Goal: Information Seeking & Learning: Learn about a topic

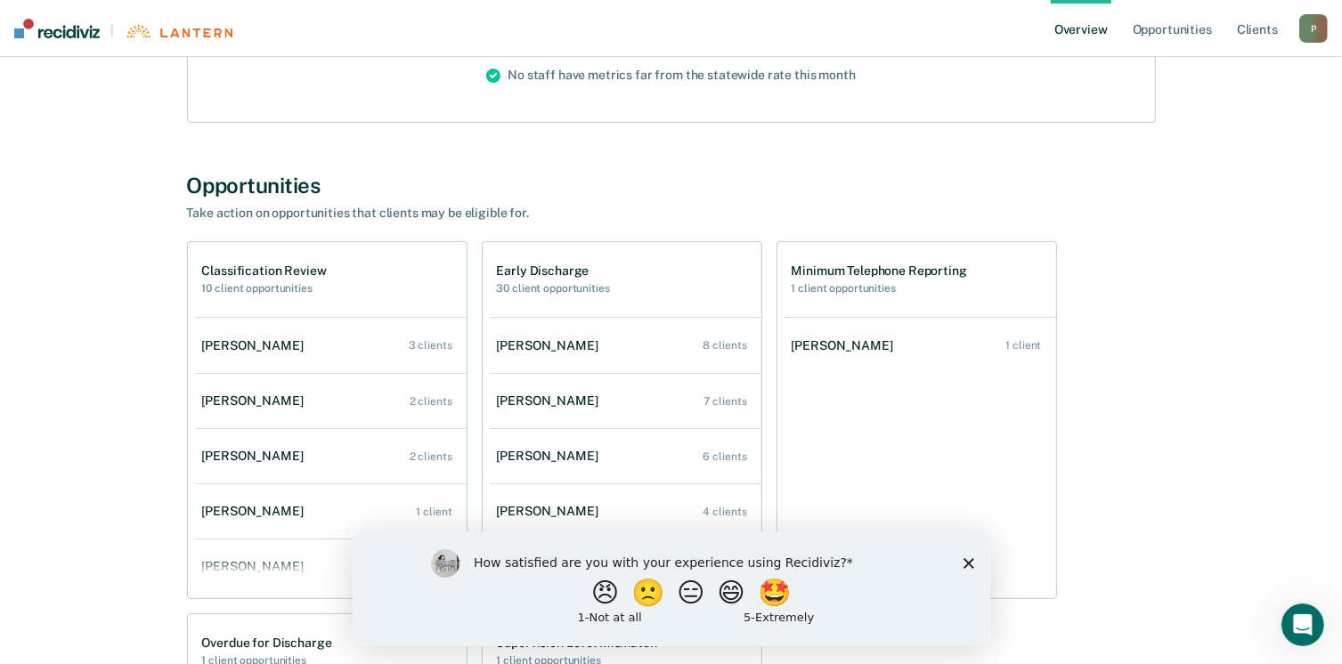
scroll to position [298, 0]
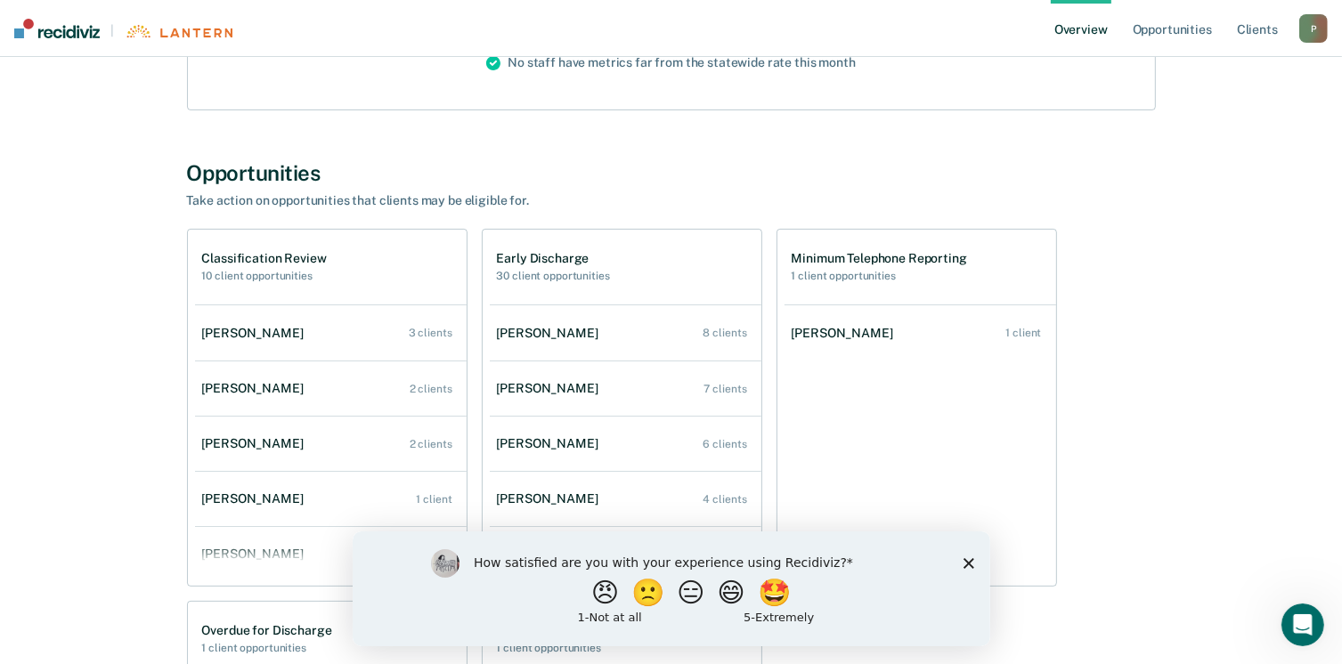
click at [971, 567] on icon "Close survey" at bounding box center [968, 563] width 11 height 11
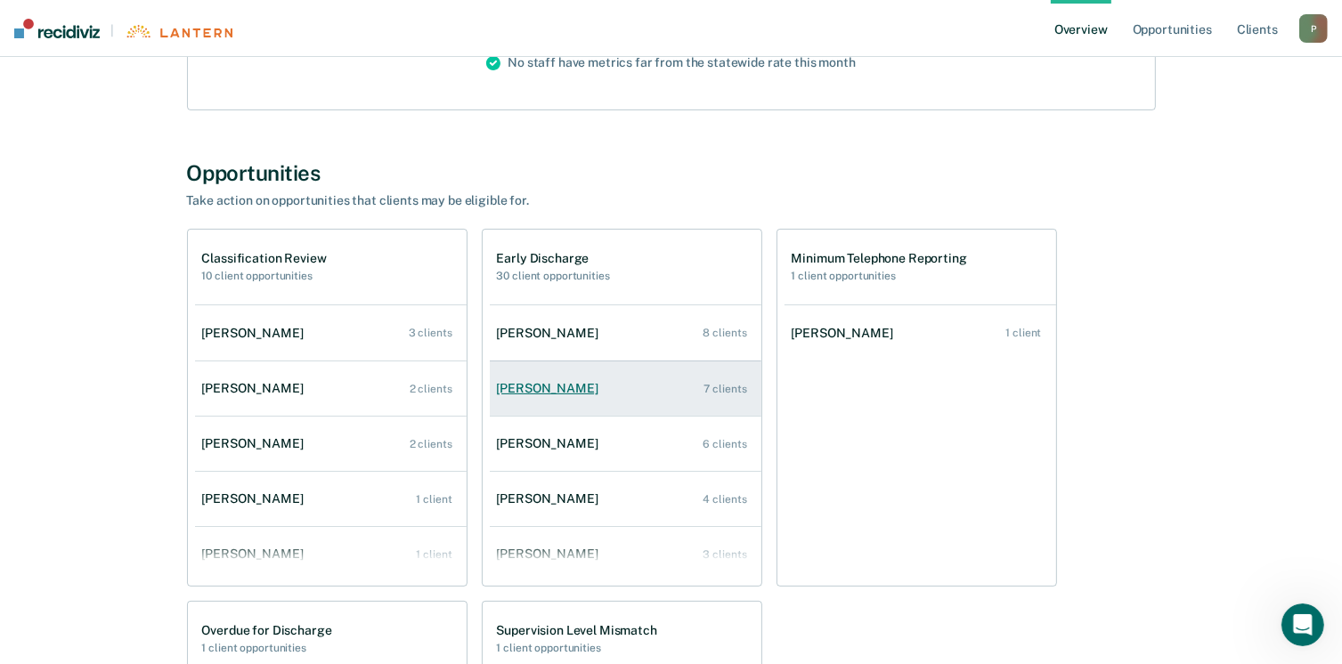
click at [585, 395] on link "[PERSON_NAME] 7 clients" at bounding box center [626, 388] width 272 height 51
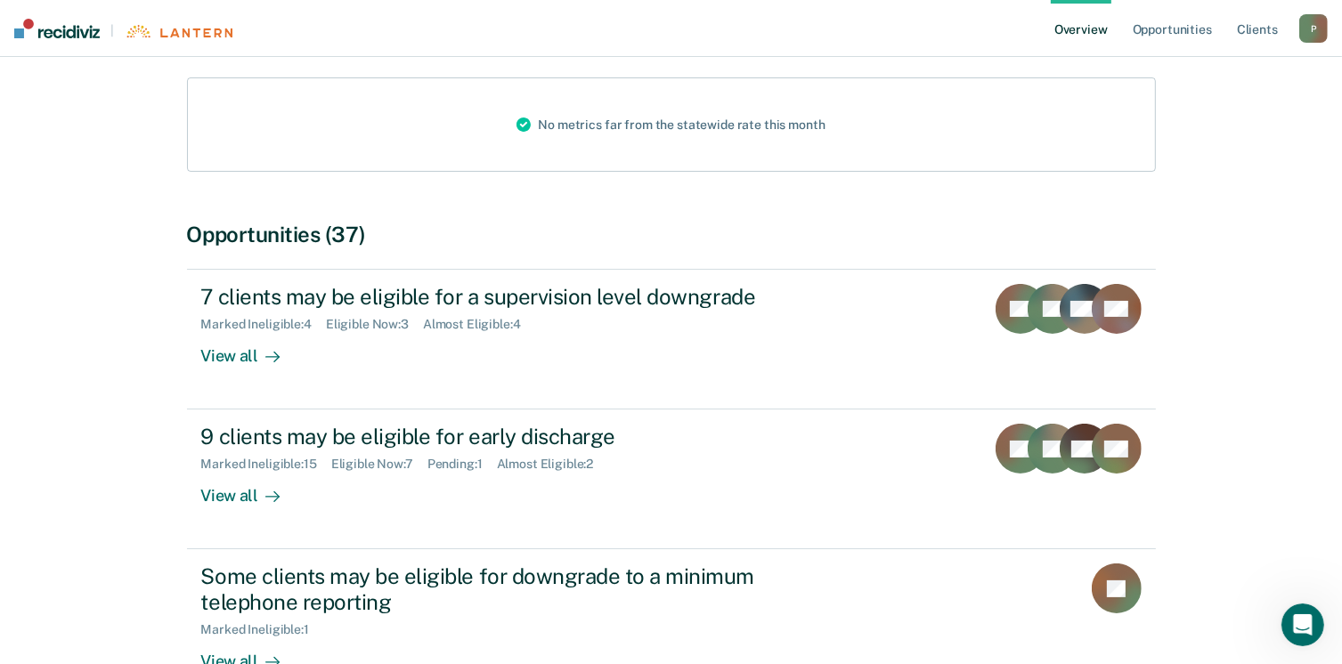
scroll to position [217, 0]
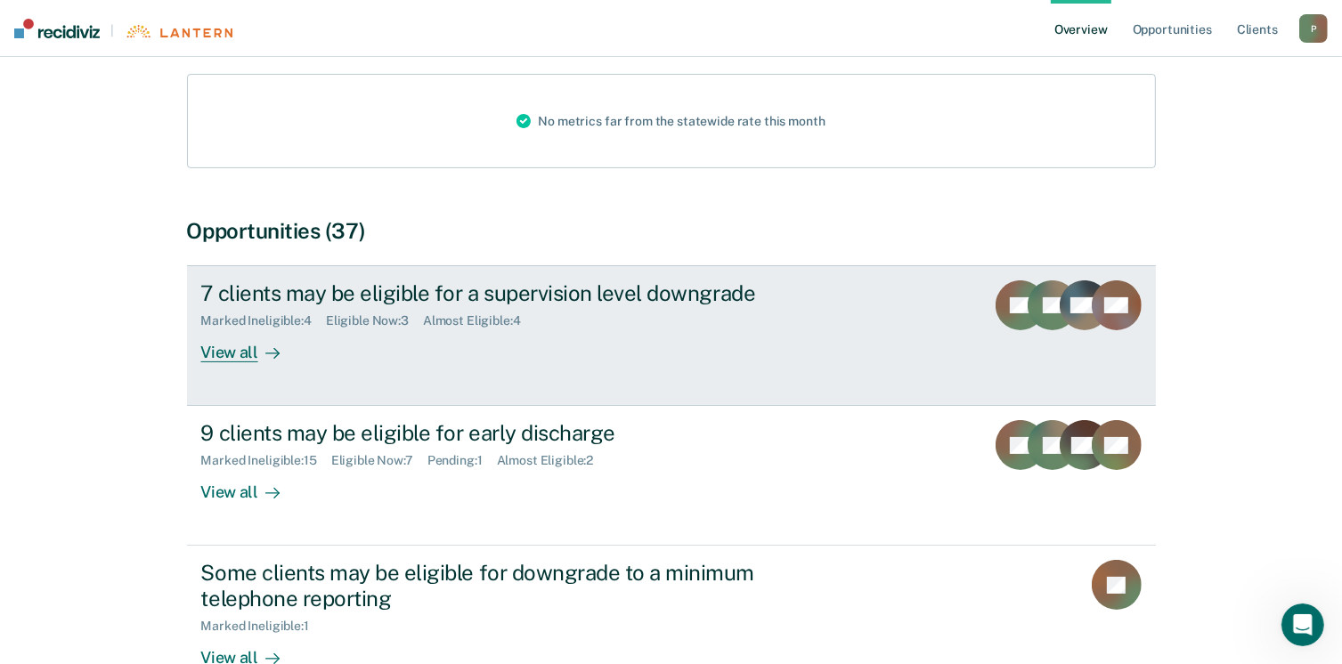
click at [228, 361] on div "View all" at bounding box center [251, 346] width 100 height 35
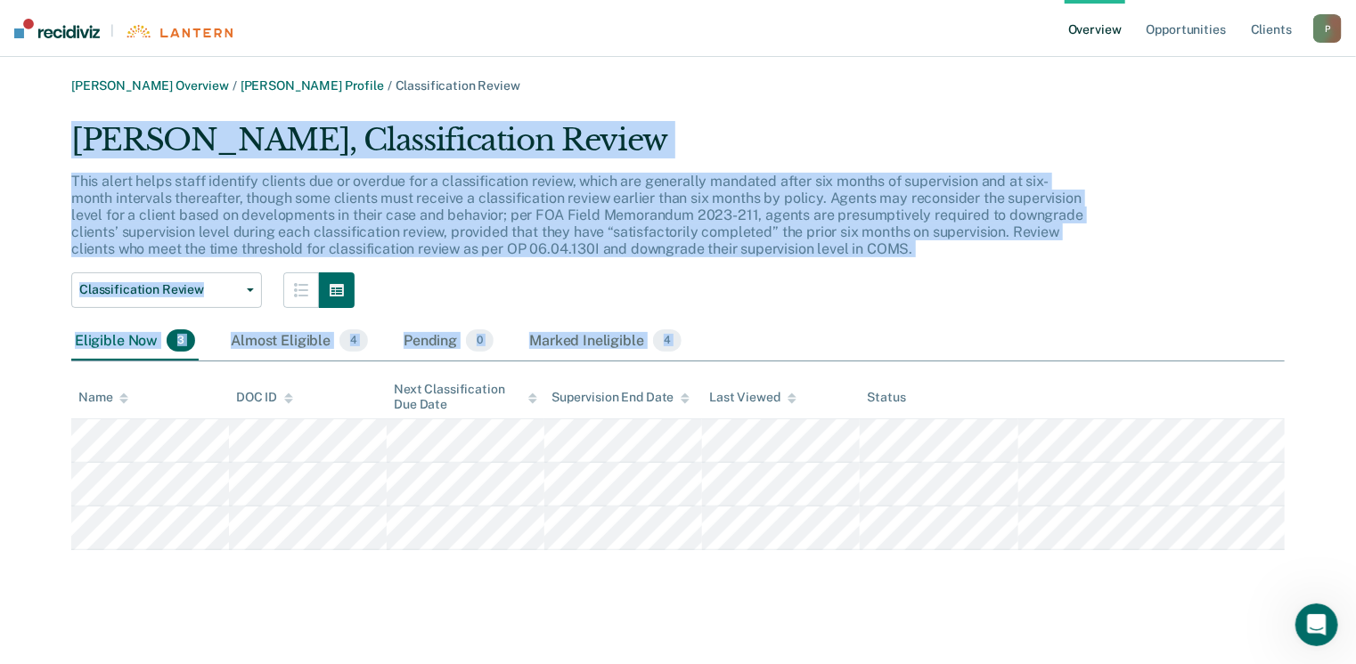
click at [825, 550] on div "[PERSON_NAME], Classification Review This alert helps staff identify clients du…" at bounding box center [677, 336] width 1213 height 428
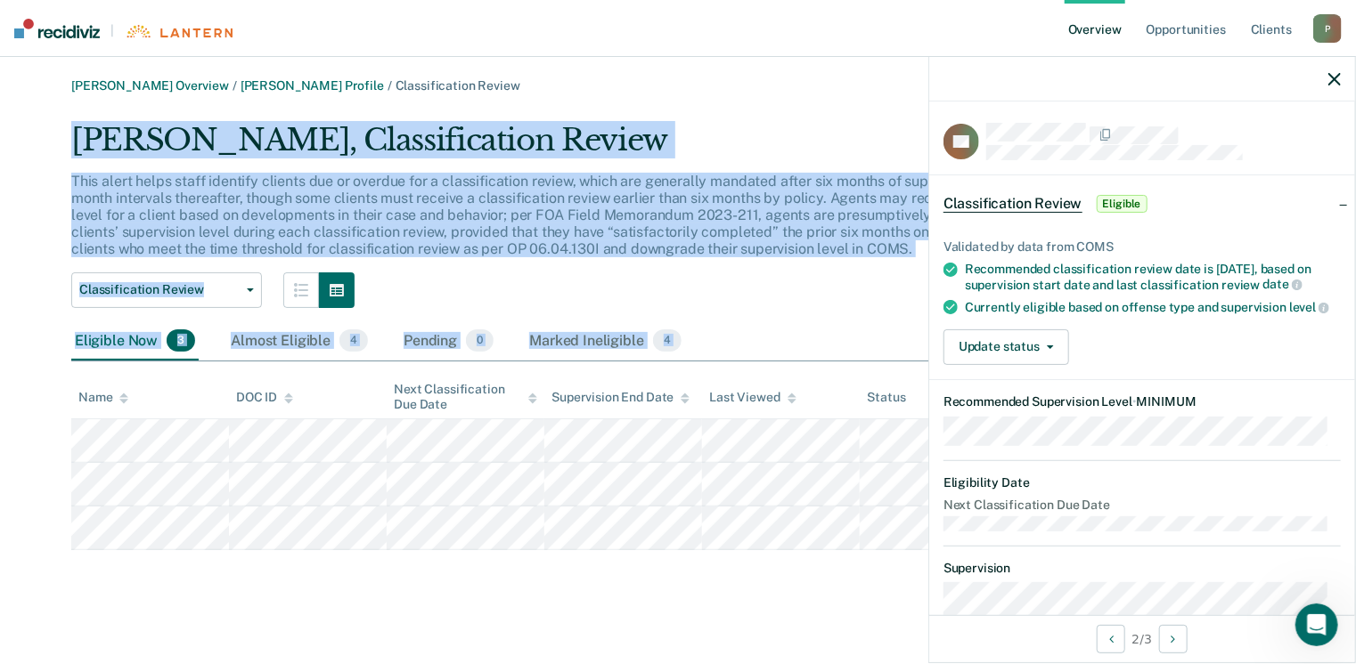
copy div "Lorem I Dolorsit, Ametconsectetu Adipis Elit seddo eiusm tempo incididu utlabor…"
click at [1111, 10] on link "Overview" at bounding box center [1094, 28] width 61 height 57
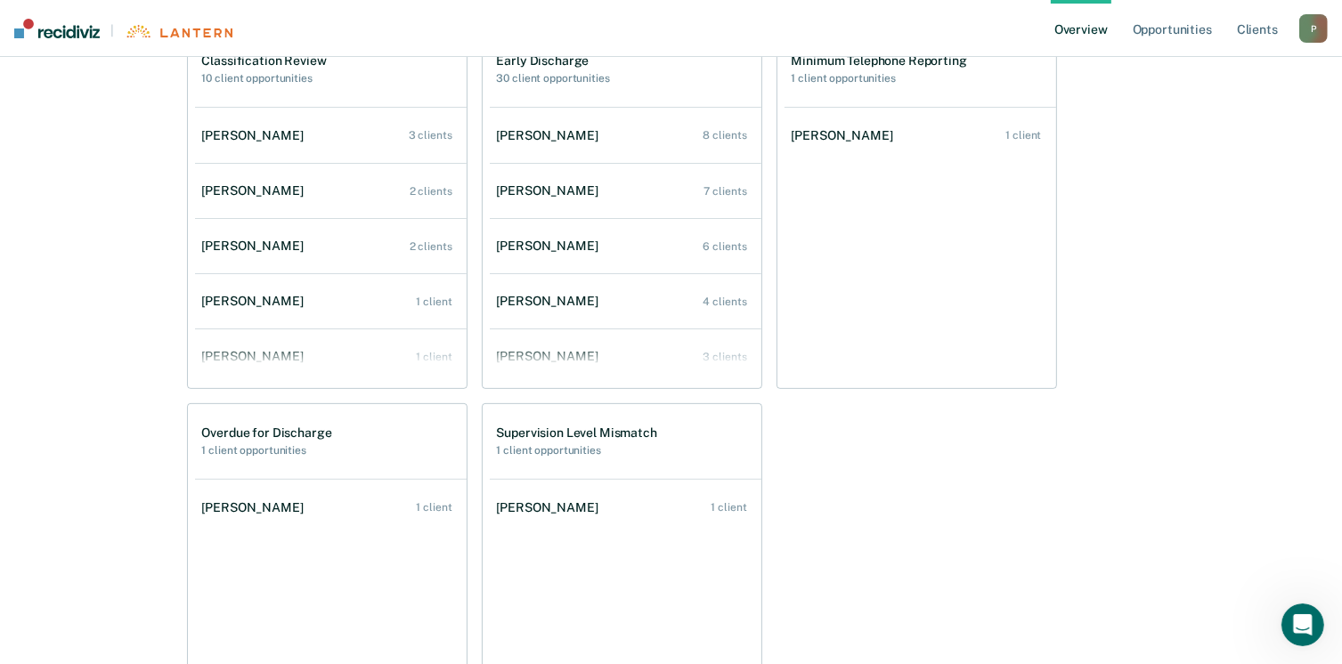
scroll to position [481, 0]
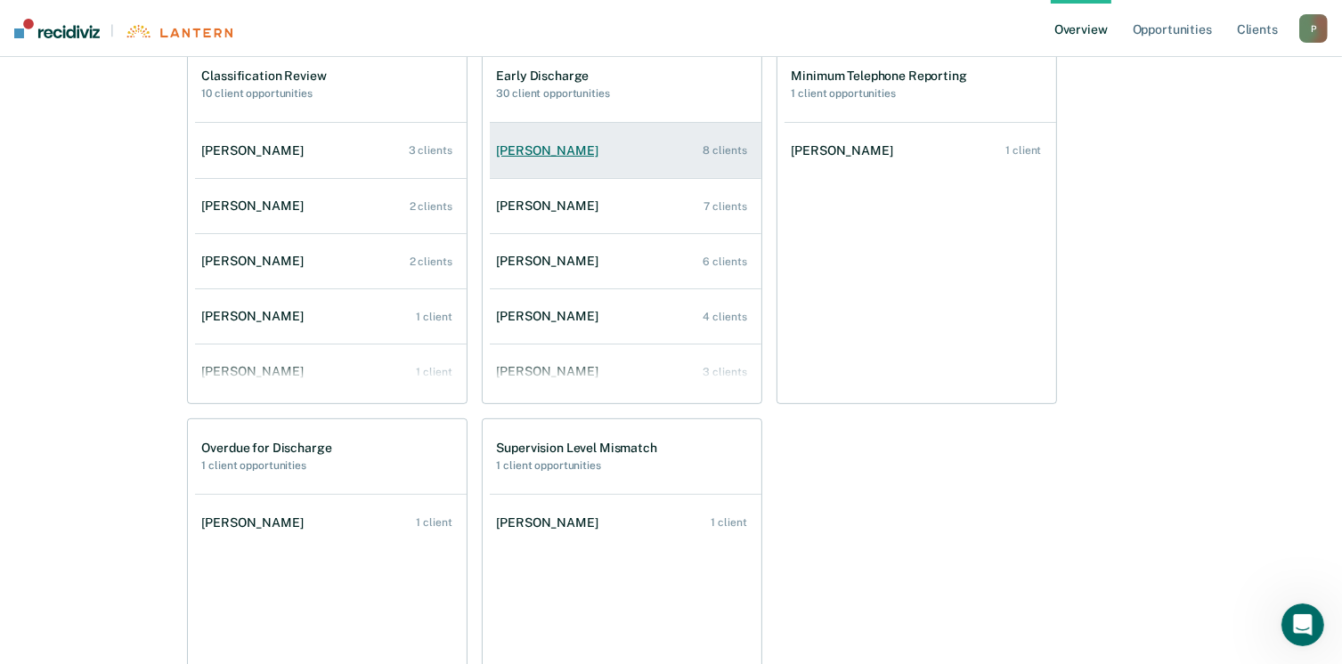
click at [595, 151] on div "[PERSON_NAME]" at bounding box center [551, 150] width 109 height 15
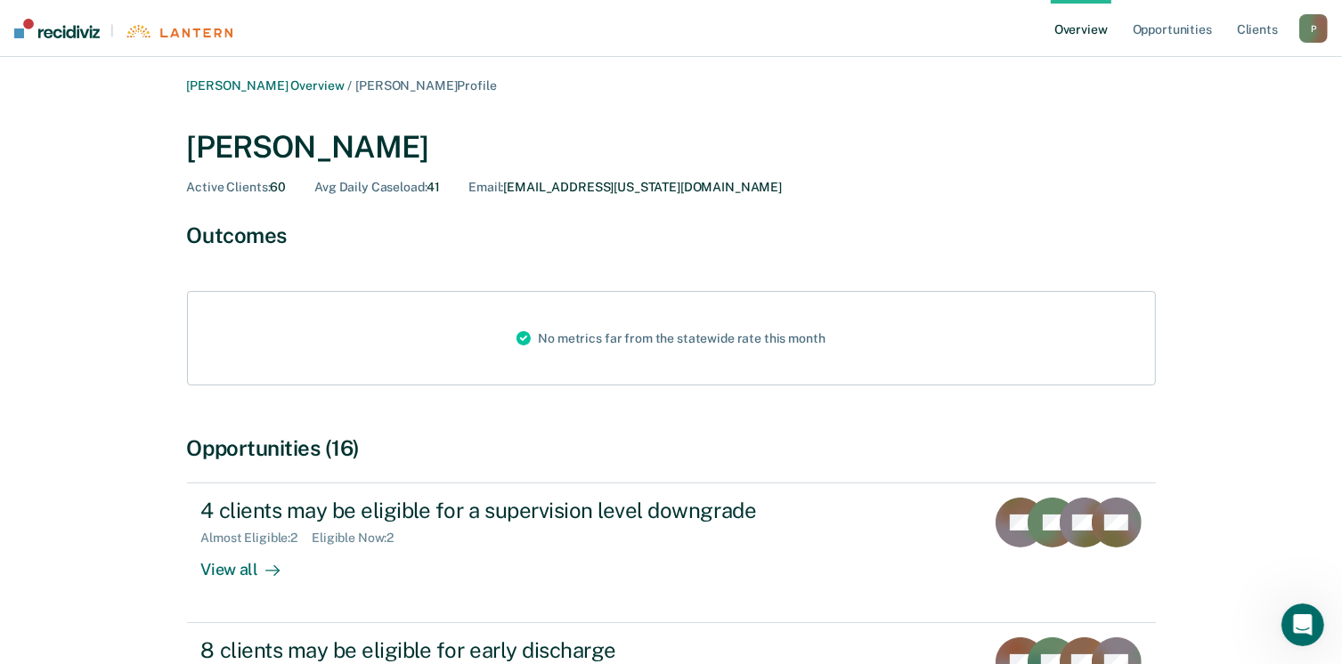
click at [595, 151] on div "[PERSON_NAME]" at bounding box center [671, 147] width 969 height 37
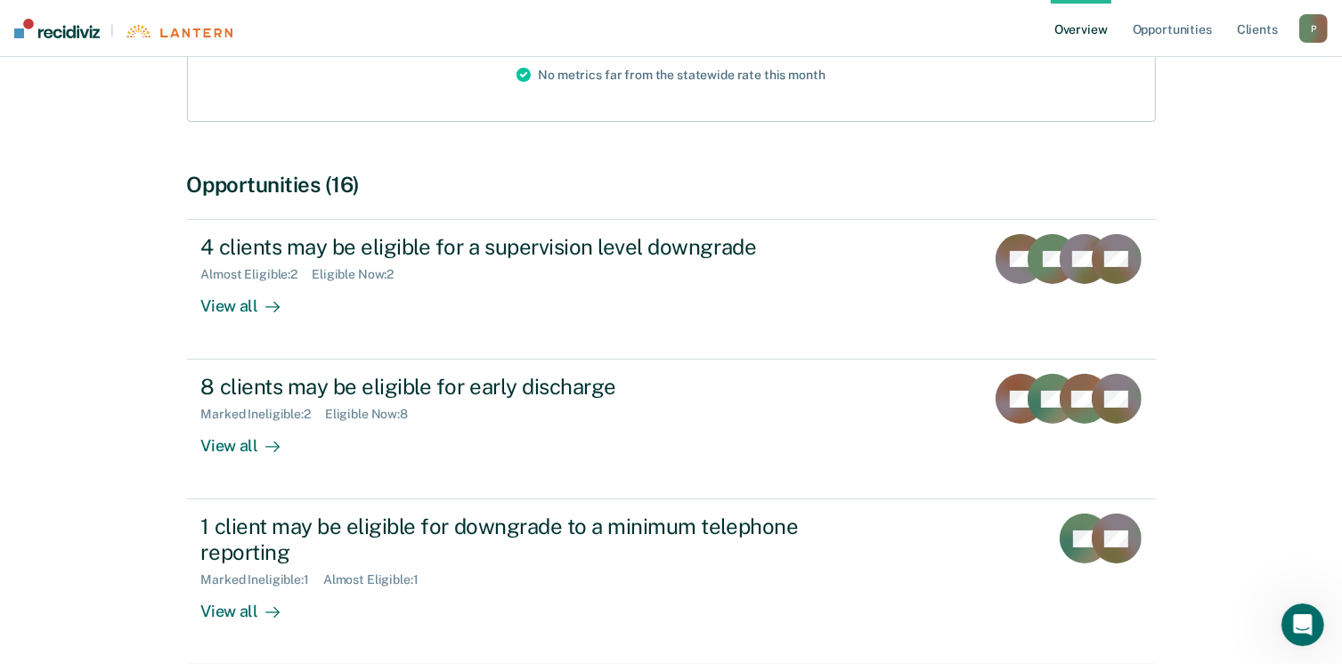
scroll to position [281, 0]
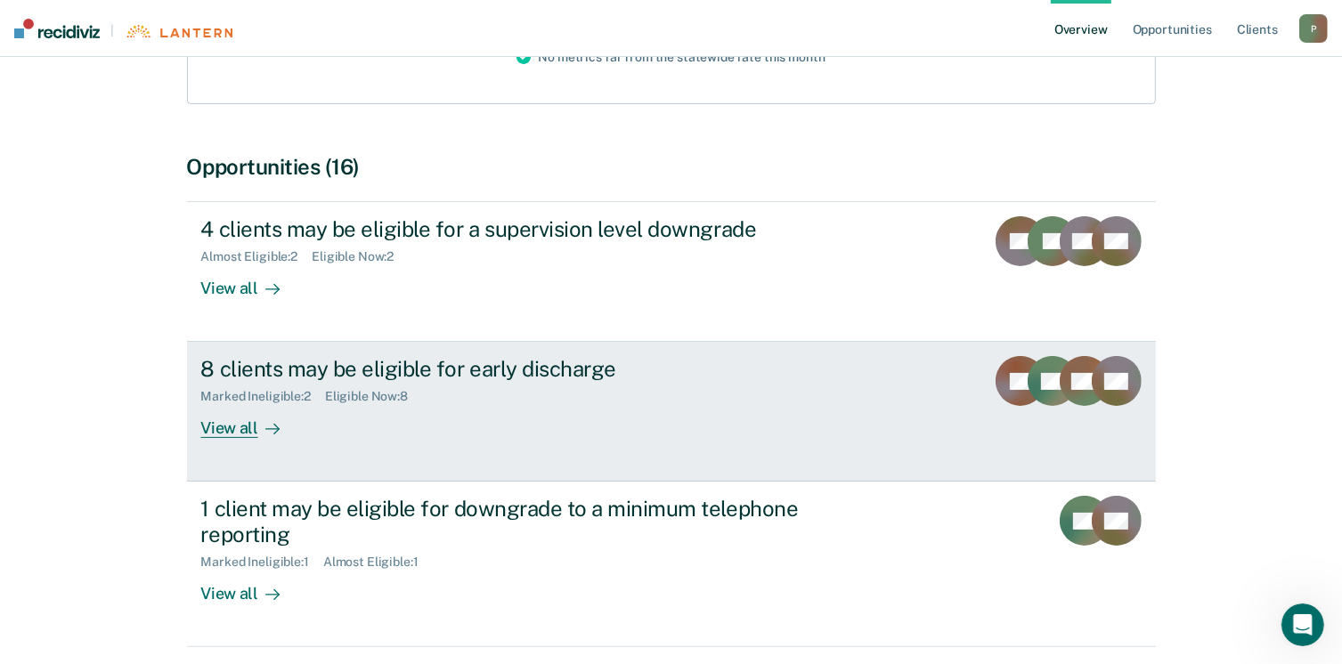
click at [239, 425] on div "View all" at bounding box center [251, 421] width 100 height 35
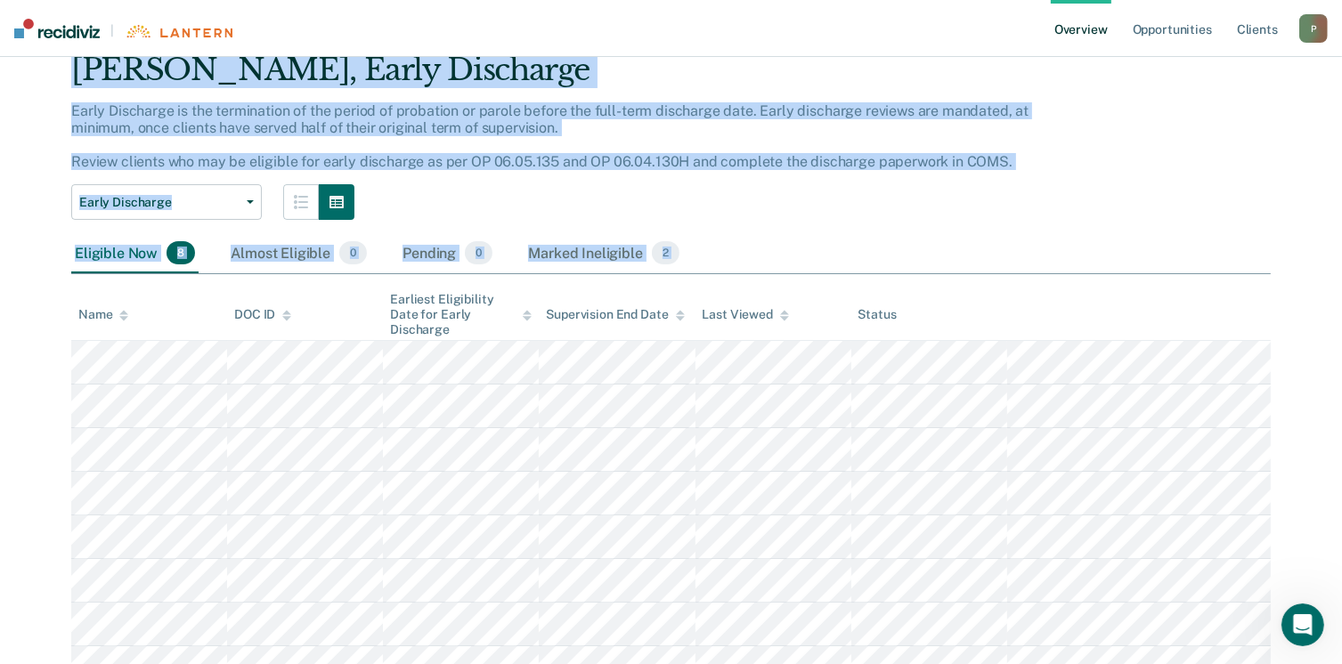
scroll to position [152, 0]
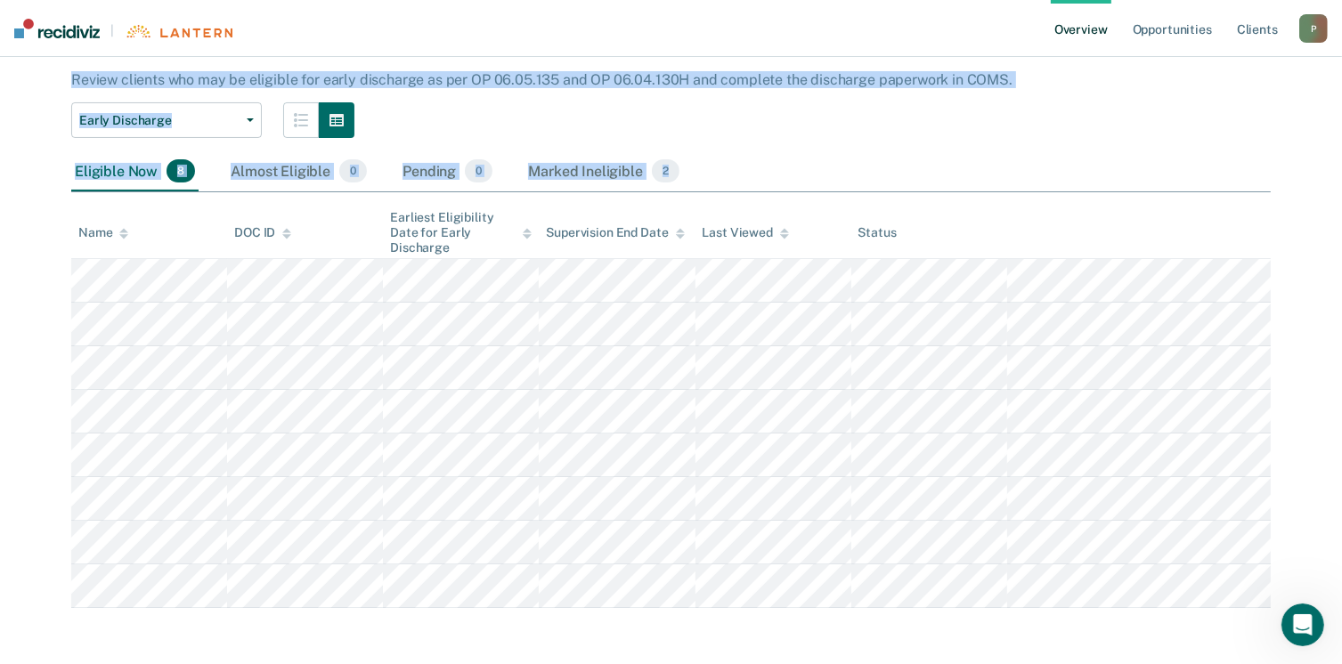
drag, startPoint x: 71, startPoint y: 129, endPoint x: 269, endPoint y: 403, distance: 338.2
click at [788, 663] on main "[PERSON_NAME] Overview / [PERSON_NAME] Profile / Early Discharge [PERSON_NAME],…" at bounding box center [671, 285] width 1342 height 761
copy div "[PERSON_NAME], Early Discharge Early Discharge is the termination of the period…"
